Goal: Check status

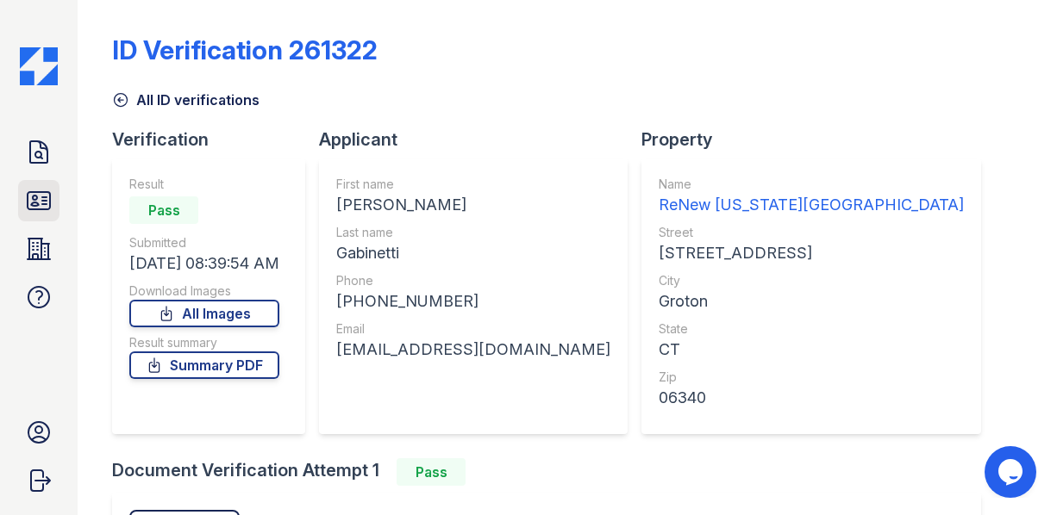
click at [24, 200] on link "ID Verifications" at bounding box center [38, 200] width 41 height 41
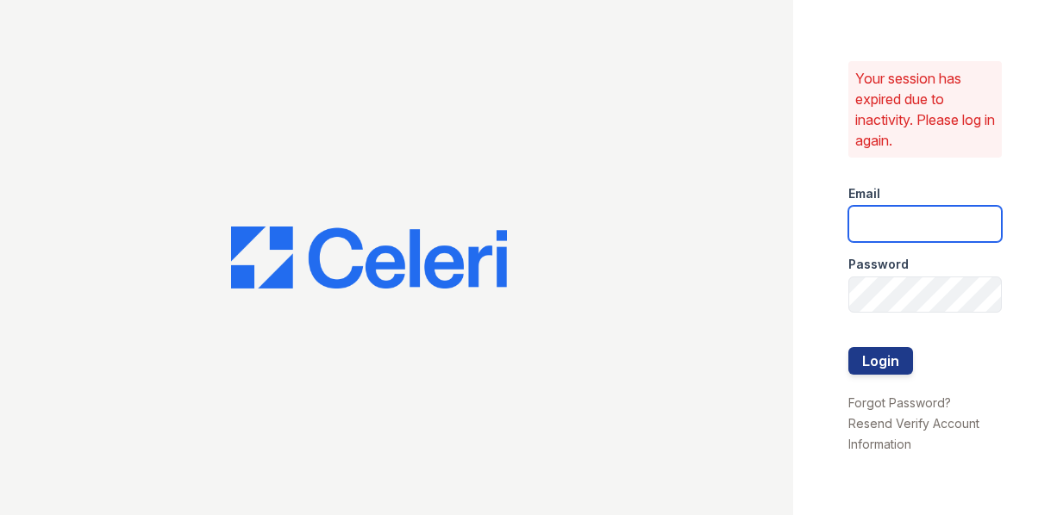
type input "[PERSON_NAME][EMAIL_ADDRESS][PERSON_NAME][DOMAIN_NAME]"
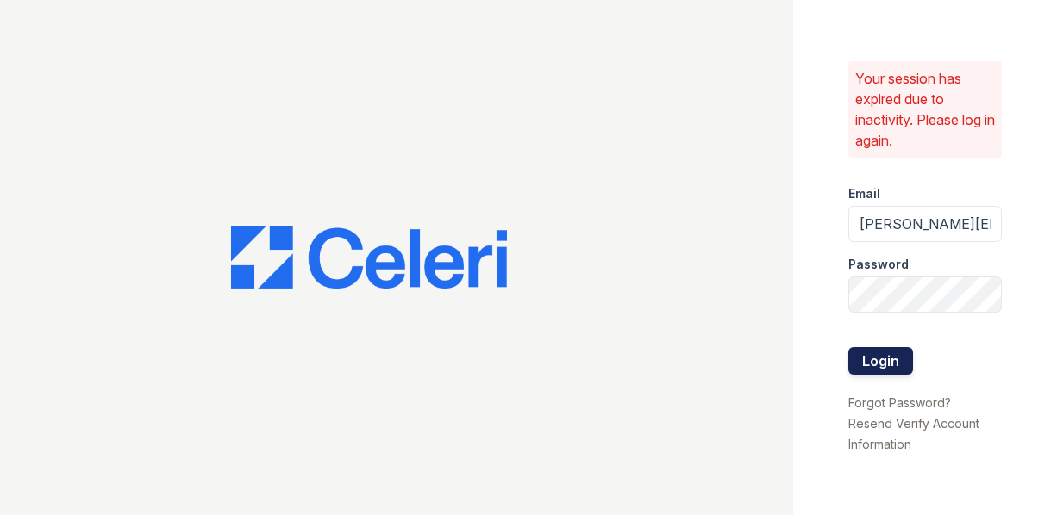
click at [865, 362] on button "Login" at bounding box center [880, 361] width 65 height 28
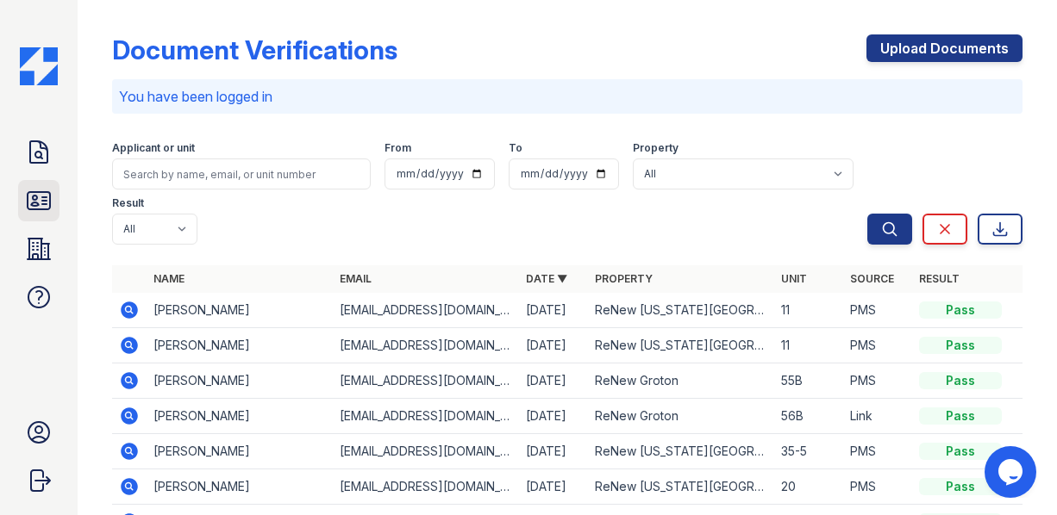
click at [40, 216] on link "ID Verifications" at bounding box center [38, 200] width 41 height 41
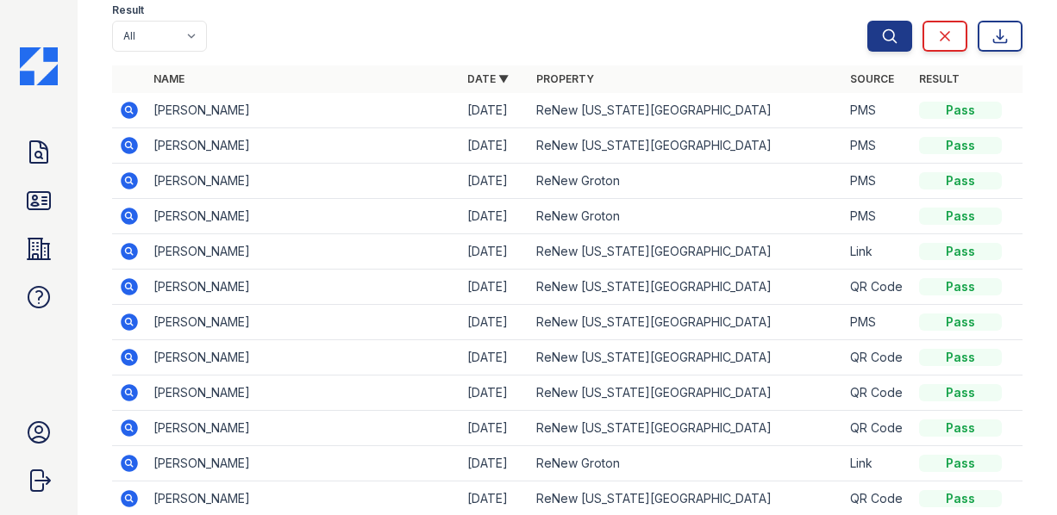
scroll to position [172, 0]
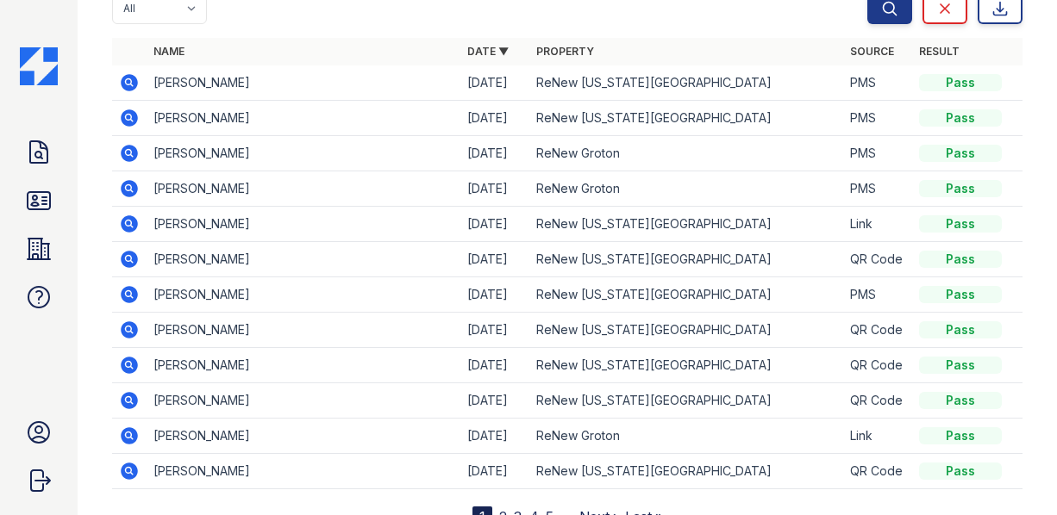
click at [181, 370] on td "[PERSON_NAME]" at bounding box center [304, 365] width 314 height 35
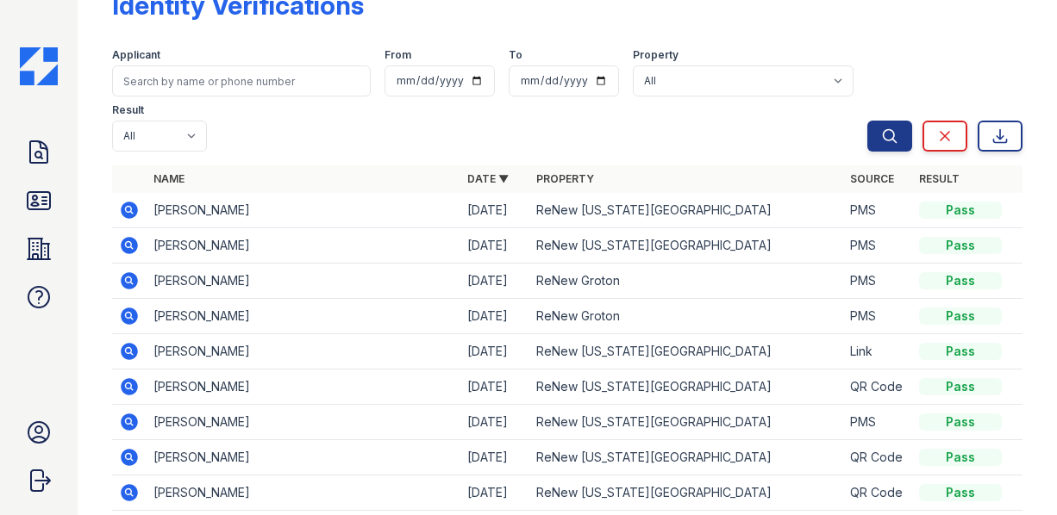
scroll to position [0, 0]
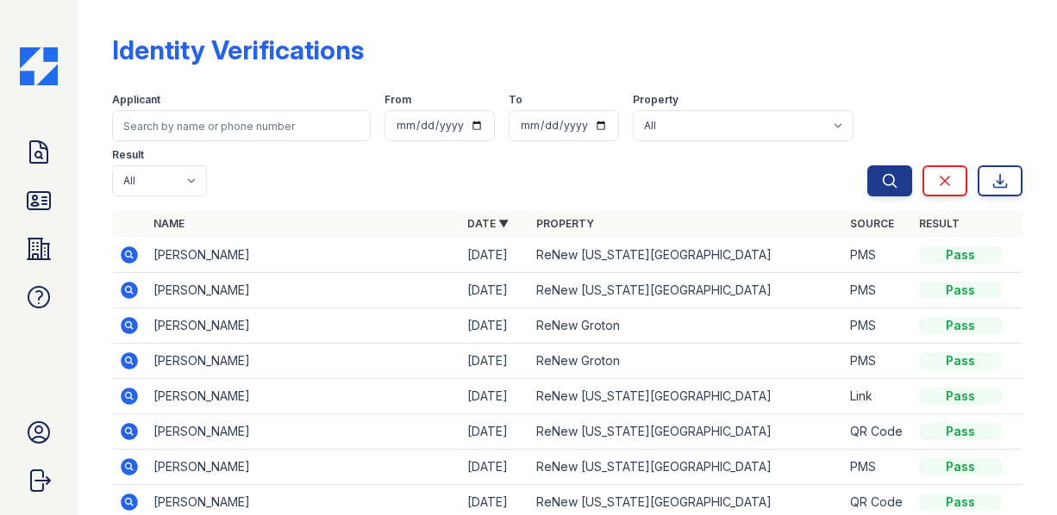
click at [540, 15] on div "Identity Verifications Filter Applicant From To Property All ReNew Groton ReNew…" at bounding box center [567, 353] width 910 height 693
